Goal: Task Accomplishment & Management: Use online tool/utility

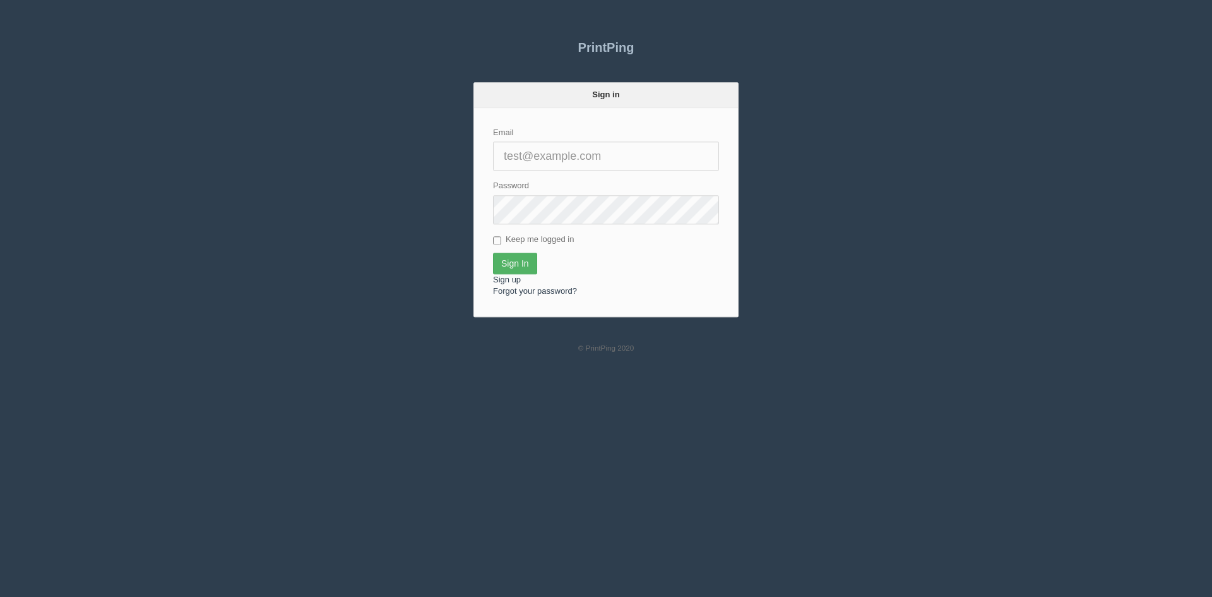
type input "[PERSON_NAME][EMAIL_ADDRESS][DOMAIN_NAME]"
click at [524, 264] on input "Sign In" at bounding box center [515, 263] width 44 height 21
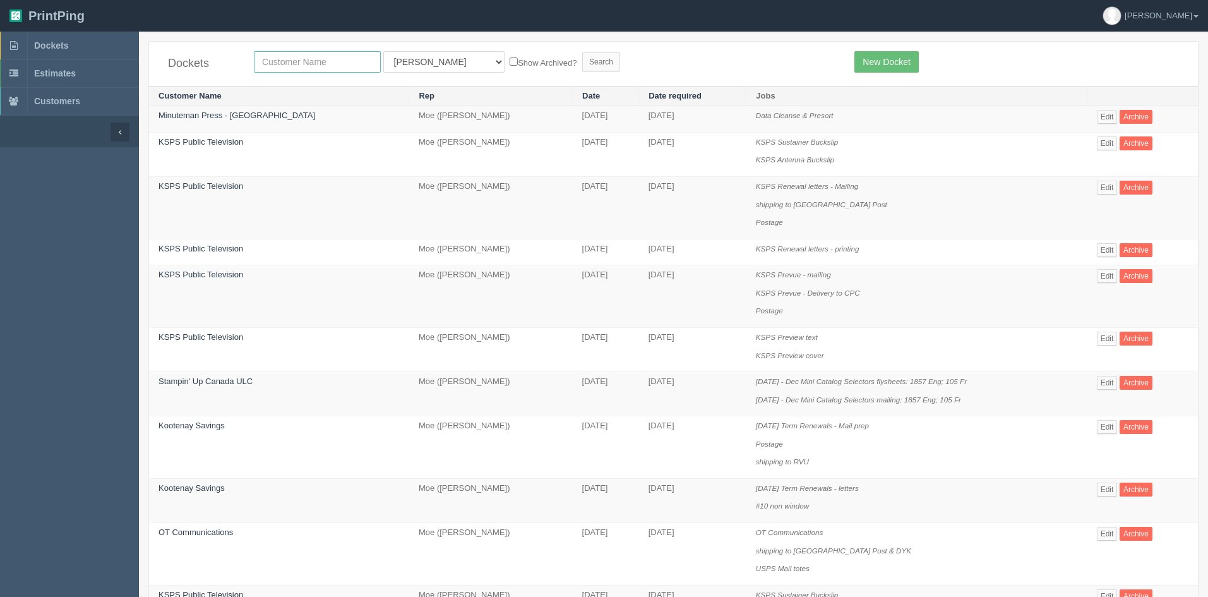
click at [290, 59] on input "text" at bounding box center [317, 61] width 127 height 21
type input "falltech"
click at [410, 59] on select "All Users Ali Ali Test 1 Aly Amy Ankit Arif Brandon Dan France Greg Jim Mark Ma…" at bounding box center [443, 61] width 121 height 21
select select
click at [383, 51] on select "All Users Ali Ali Test 1 Aly Amy Ankit Arif Brandon Dan France Greg Jim Mark Ma…" at bounding box center [443, 61] width 121 height 21
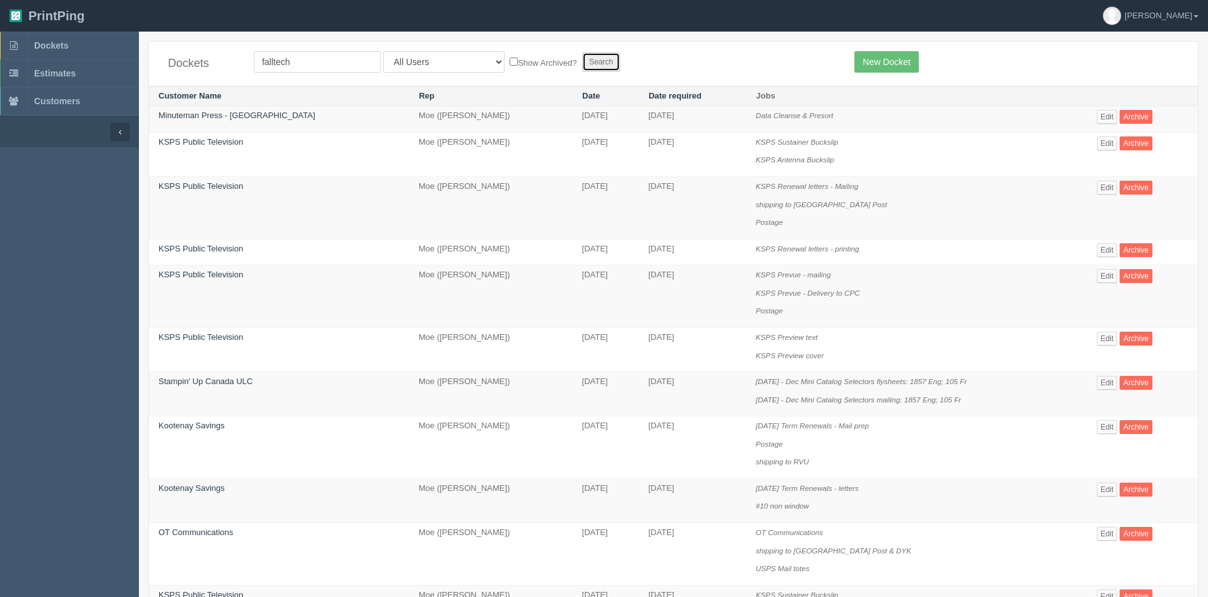
click at [582, 57] on input "Search" at bounding box center [601, 61] width 38 height 19
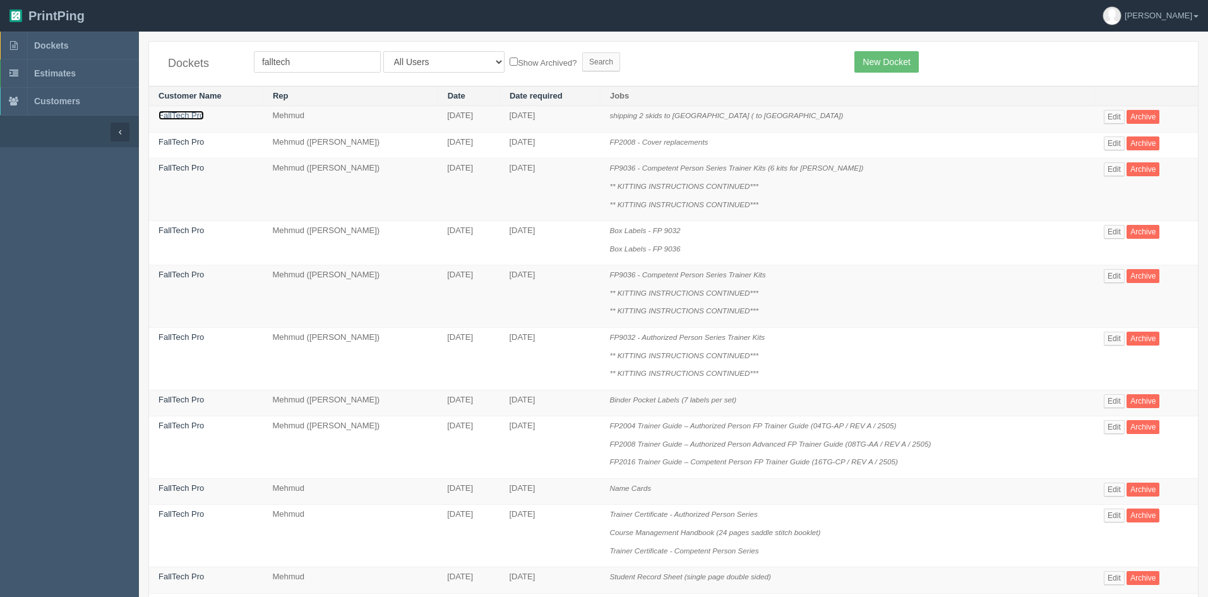
click at [187, 113] on link "FallTech Pro" at bounding box center [180, 114] width 45 height 9
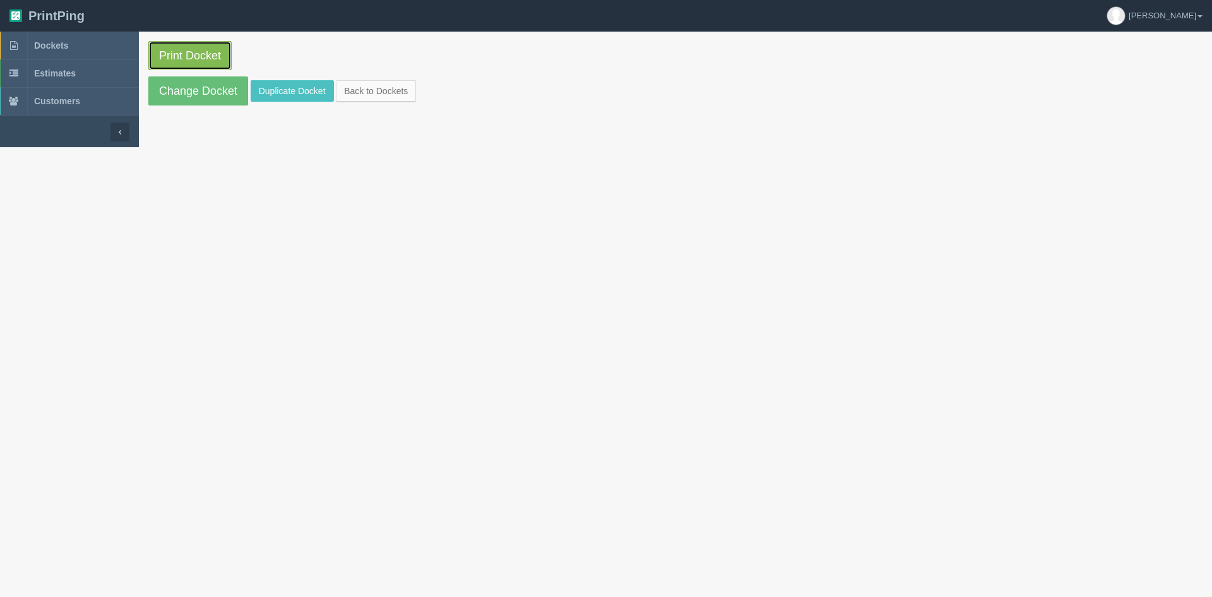
click at [191, 57] on link "Print Docket" at bounding box center [189, 55] width 83 height 29
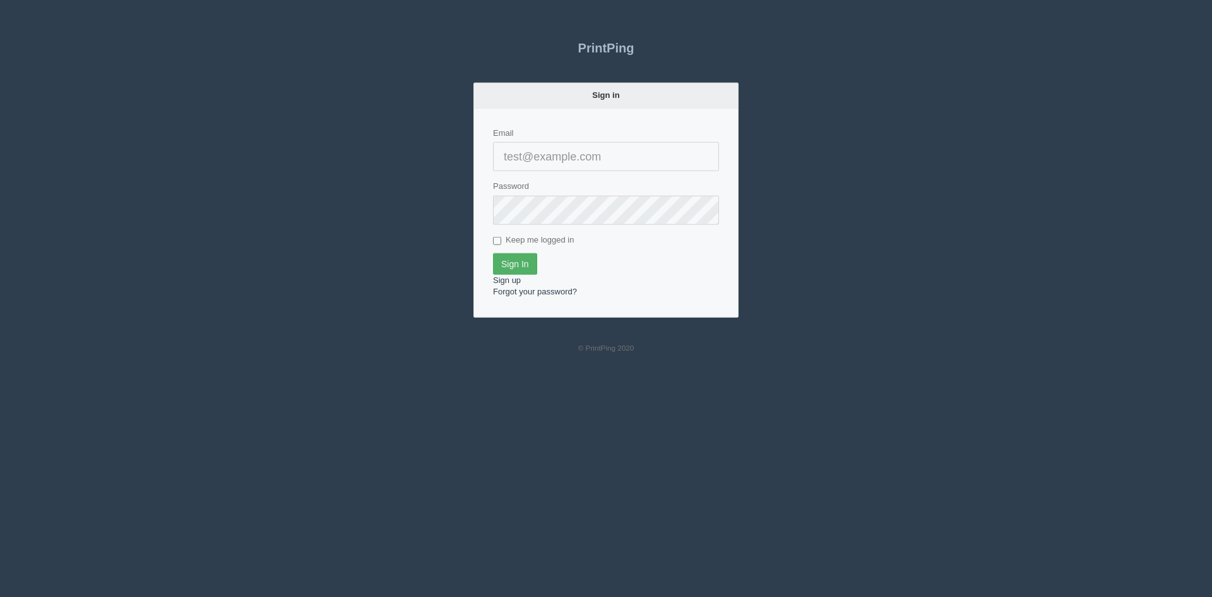
type input "[PERSON_NAME][EMAIL_ADDRESS][DOMAIN_NAME]"
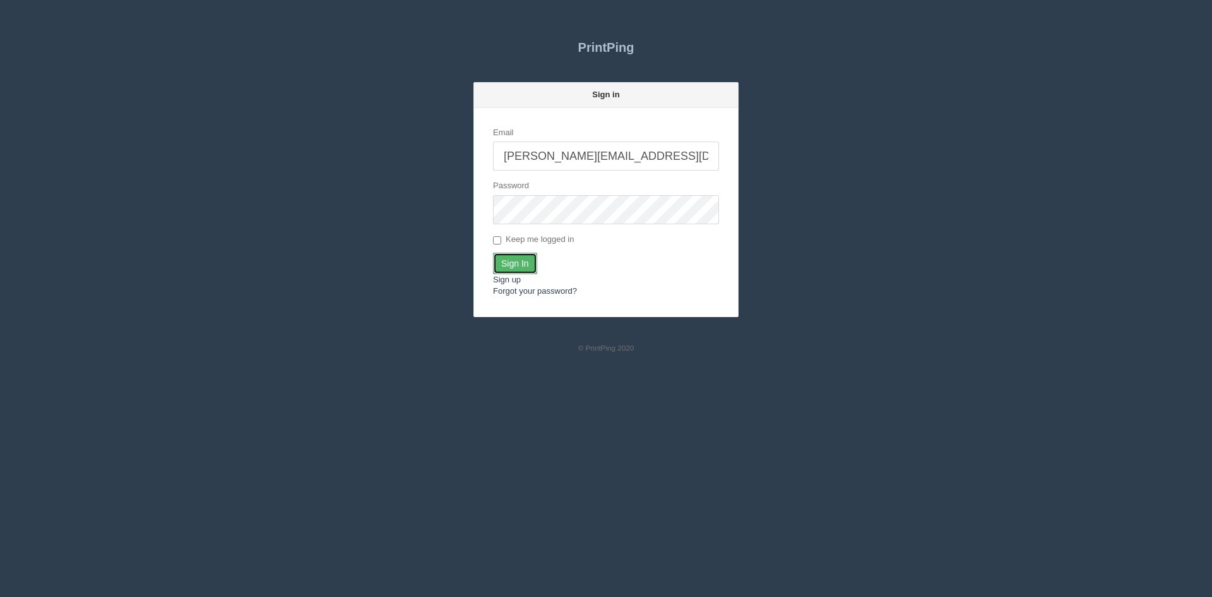
click at [512, 255] on input "Sign In" at bounding box center [515, 263] width 44 height 21
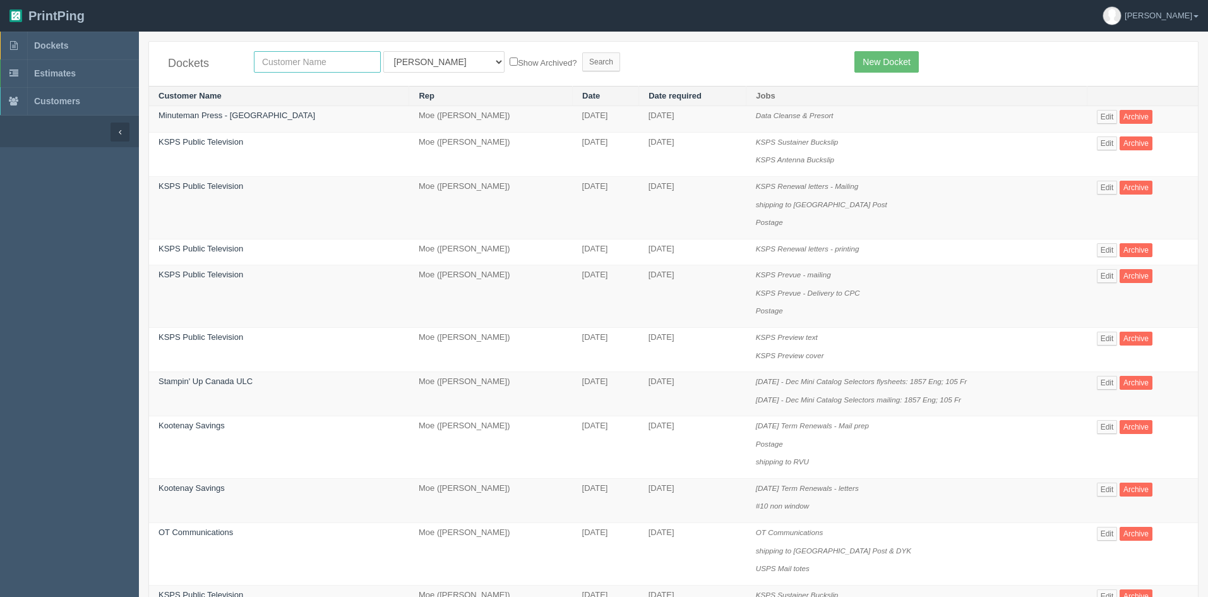
click at [304, 66] on input "text" at bounding box center [317, 61] width 127 height 21
type input "env"
click at [419, 59] on select "All Users [PERSON_NAME] Test 1 [PERSON_NAME] [PERSON_NAME] [PERSON_NAME] France…" at bounding box center [443, 61] width 121 height 21
select select
click at [383, 51] on select "All Users [PERSON_NAME] Test 1 [PERSON_NAME] [PERSON_NAME] [PERSON_NAME] France…" at bounding box center [443, 61] width 121 height 21
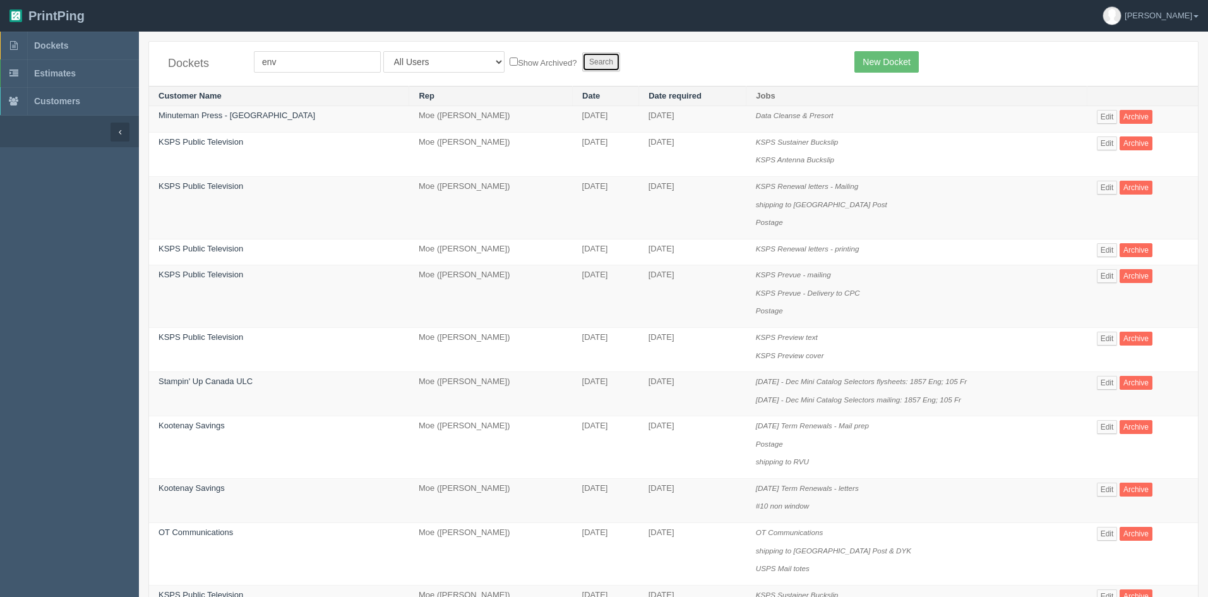
click at [582, 59] on input "Search" at bounding box center [601, 61] width 38 height 19
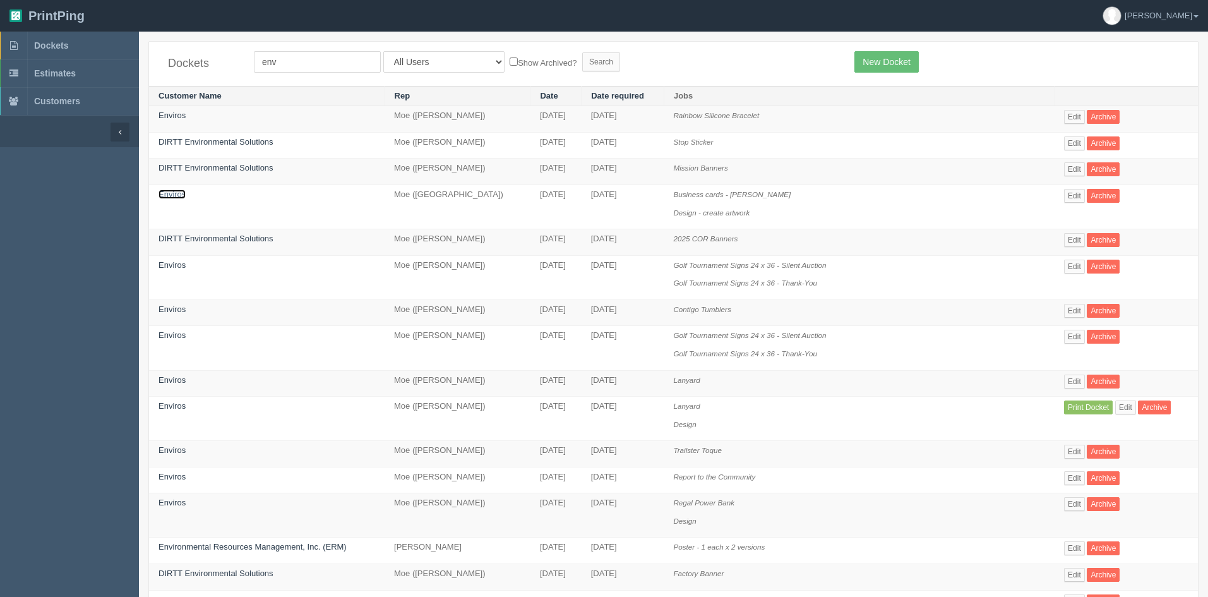
click at [165, 191] on link "Enviros" at bounding box center [171, 193] width 27 height 9
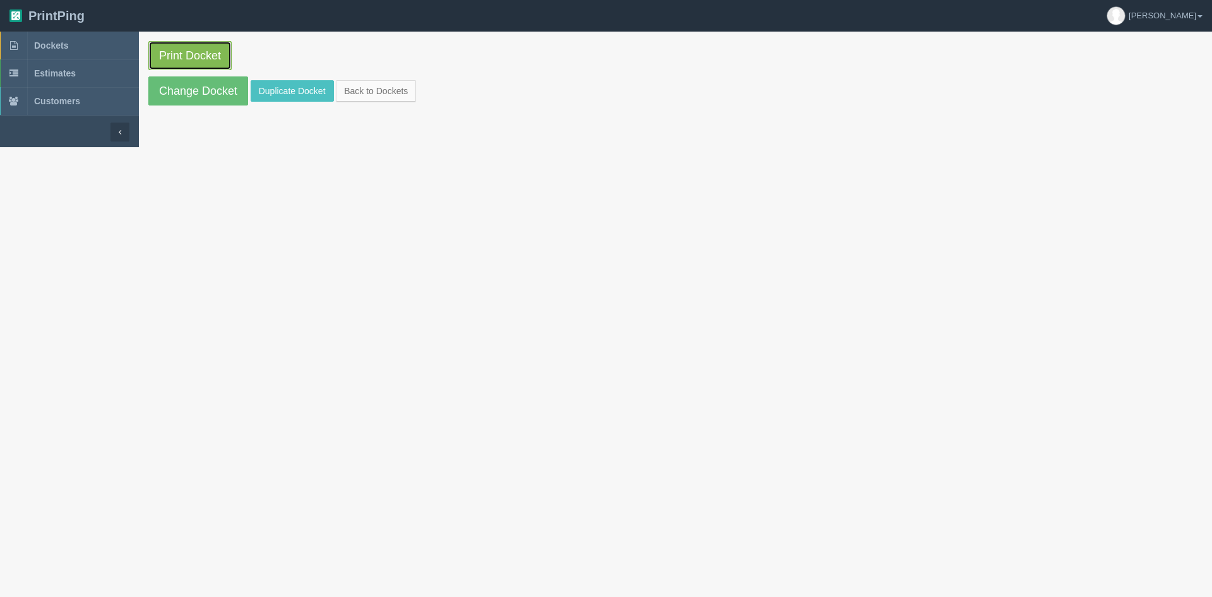
click at [165, 51] on link "Print Docket" at bounding box center [189, 55] width 83 height 29
